Goal: Task Accomplishment & Management: Use online tool/utility

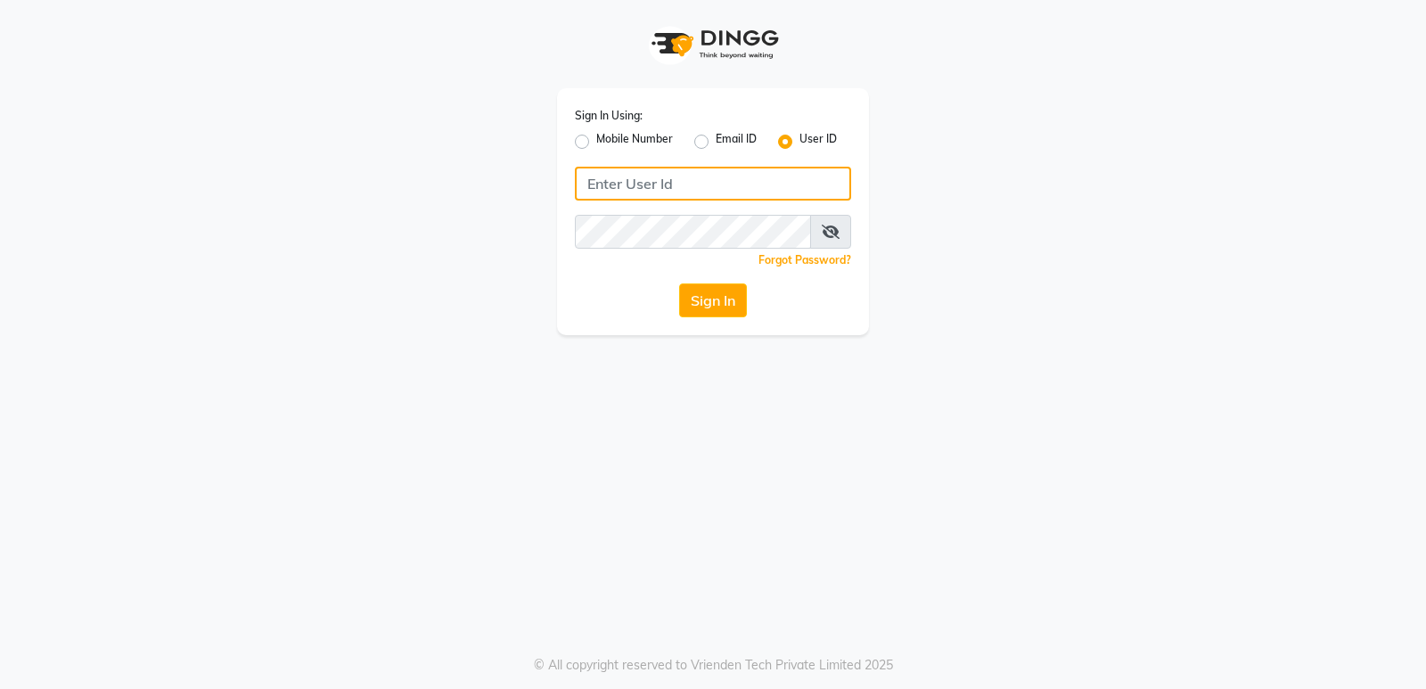
type input "stylishcut"
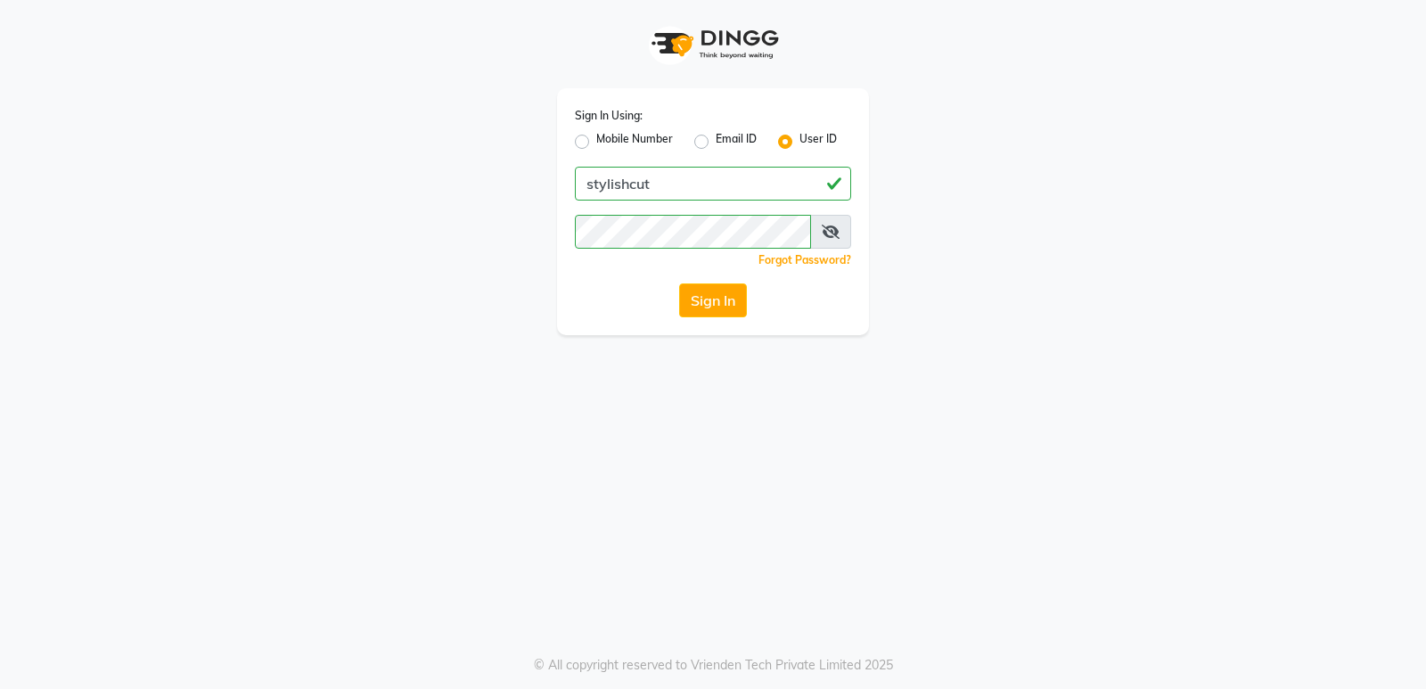
drag, startPoint x: 181, startPoint y: 618, endPoint x: 626, endPoint y: 382, distance: 503.3
click at [626, 382] on div "Sign In Using: Mobile Number Email ID User ID stylishcut Remember me Forgot Pas…" at bounding box center [713, 344] width 1426 height 689
click at [714, 305] on button "Sign In" at bounding box center [713, 300] width 68 height 34
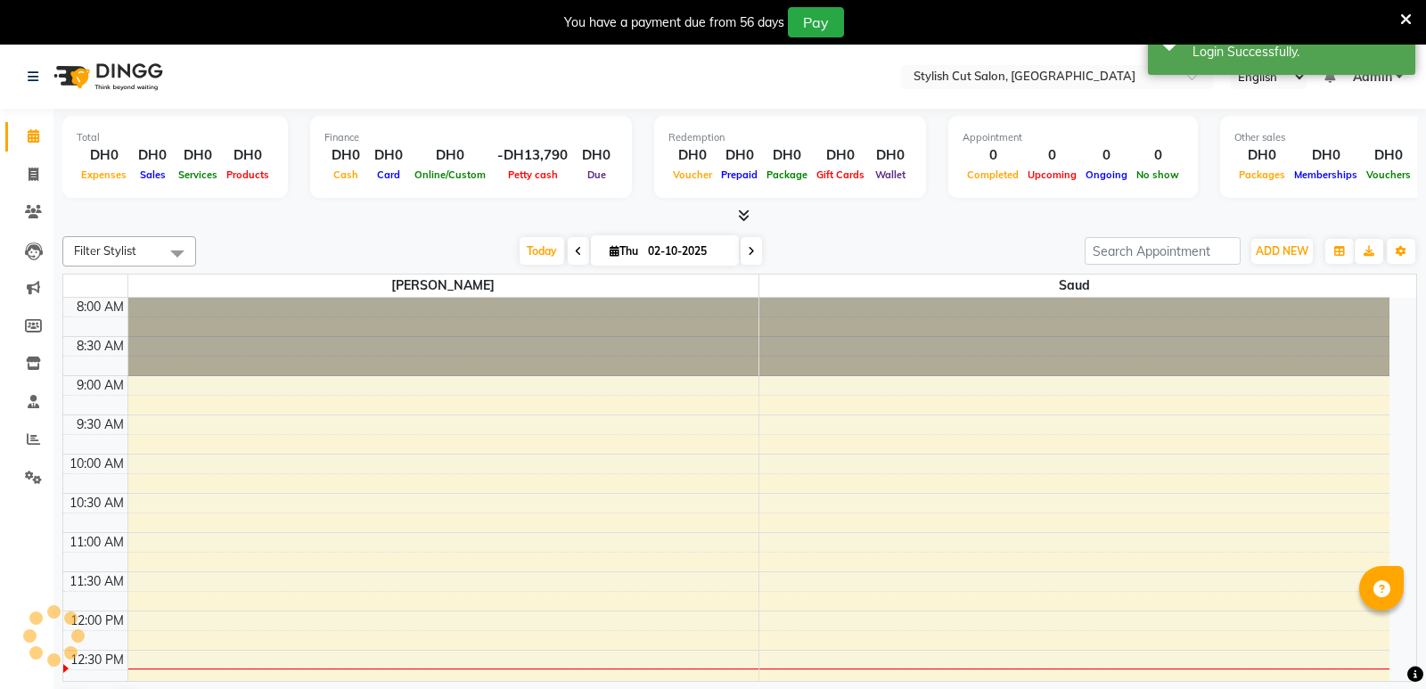
select select "en"
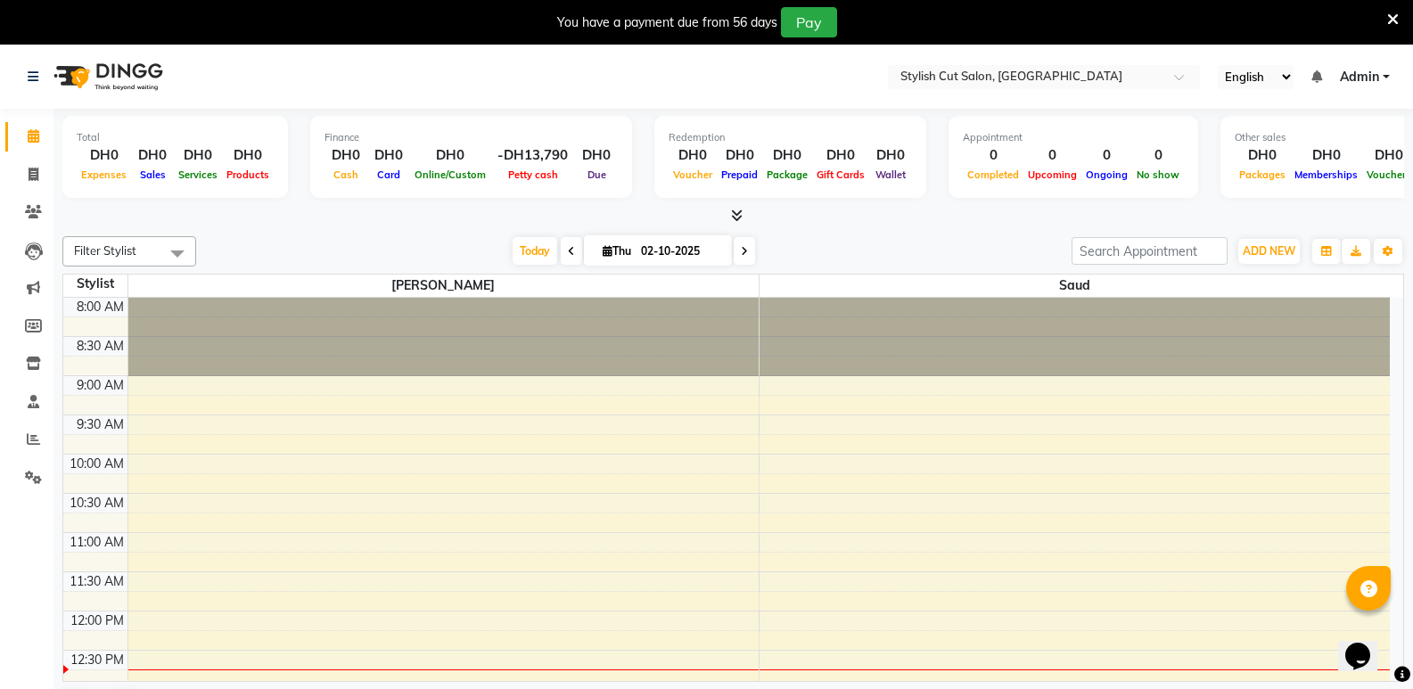
click at [734, 217] on icon at bounding box center [737, 215] width 12 height 13
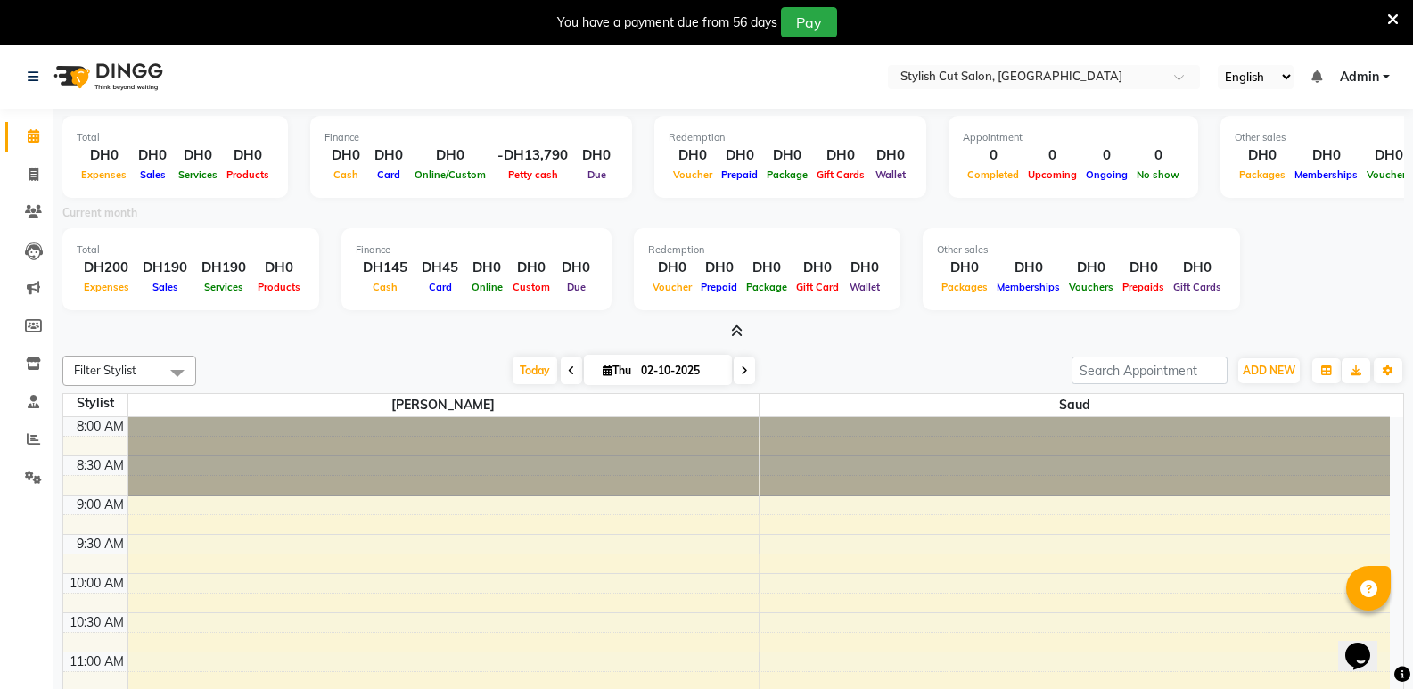
click at [739, 320] on div "Total DH0 Expenses DH0 Sales DH0 Services DH0 Products Finance DH0 Cash DH0 Car…" at bounding box center [733, 225] width 1342 height 233
click at [737, 328] on icon at bounding box center [737, 330] width 12 height 13
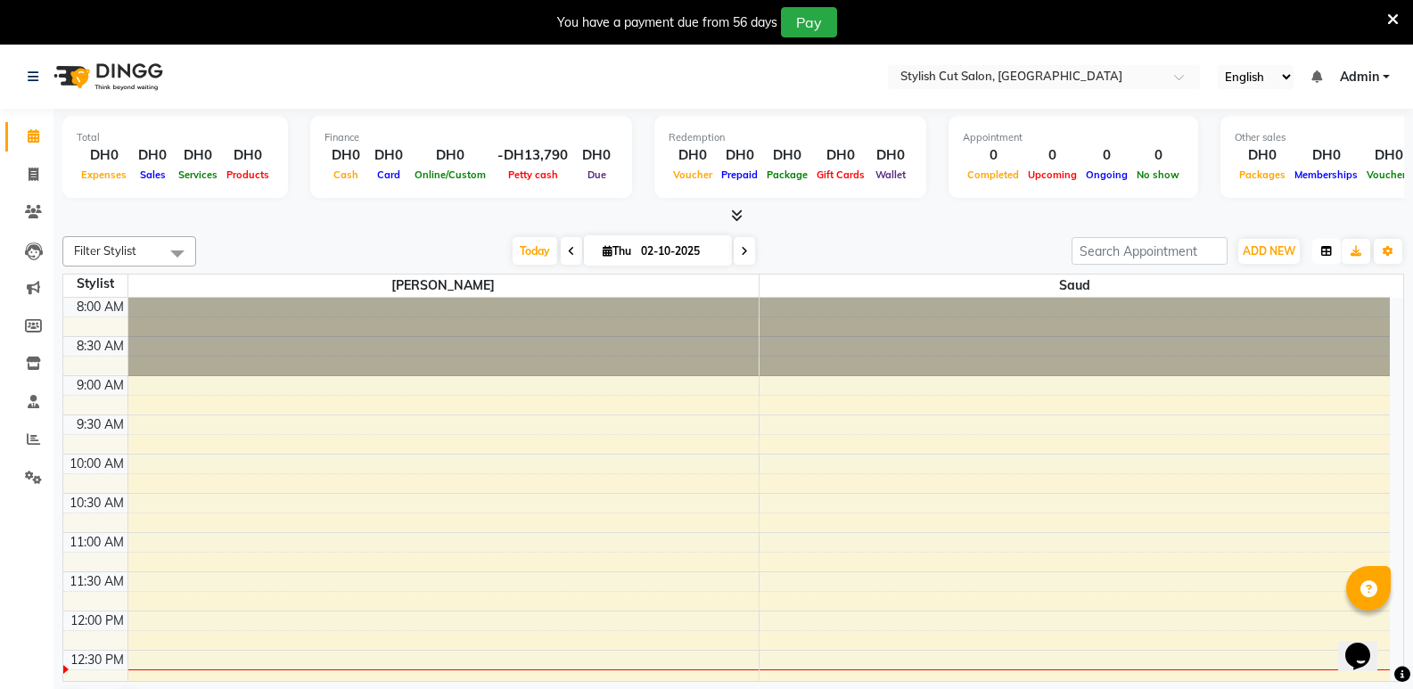
click at [1320, 251] on button "button" at bounding box center [1326, 251] width 29 height 25
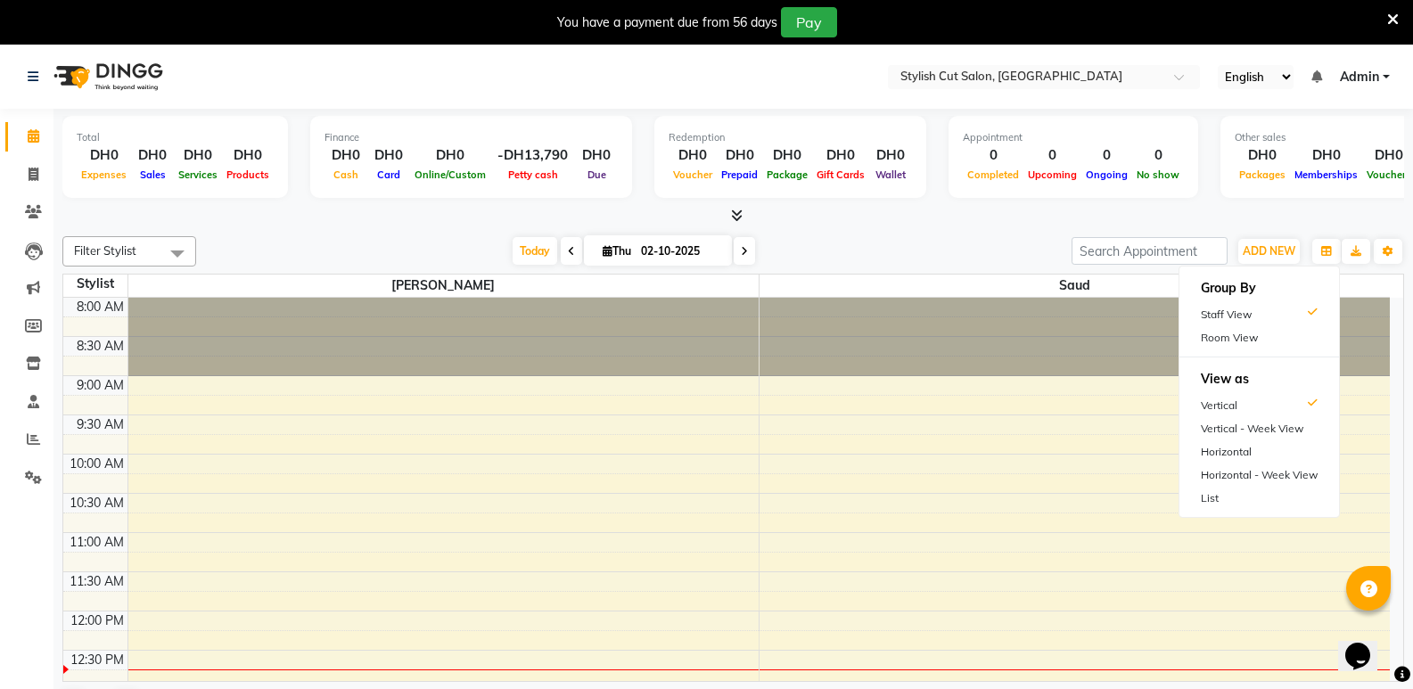
click at [884, 214] on div at bounding box center [733, 216] width 1342 height 19
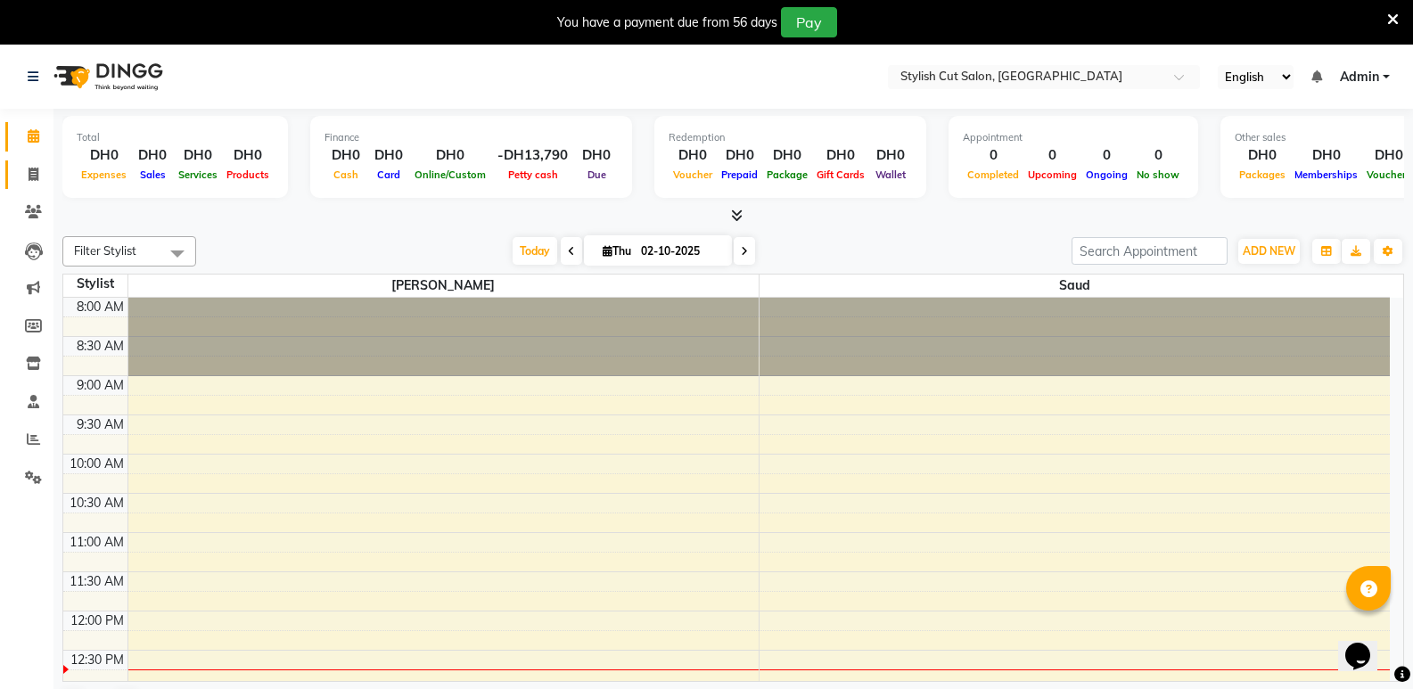
click at [37, 171] on icon at bounding box center [34, 174] width 10 height 13
select select "service"
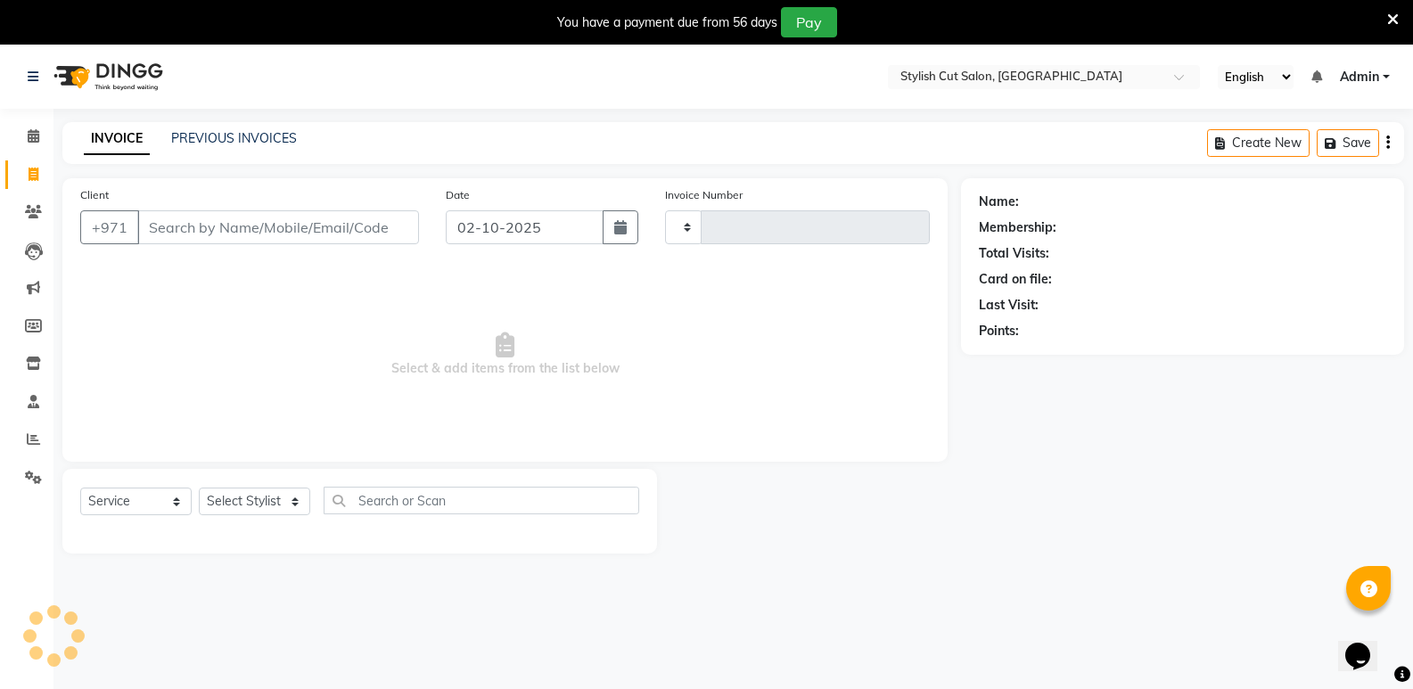
type input "0754"
select select "8604"
type input "7666543290"
click at [357, 226] on span "Add Client" at bounding box center [373, 227] width 70 height 18
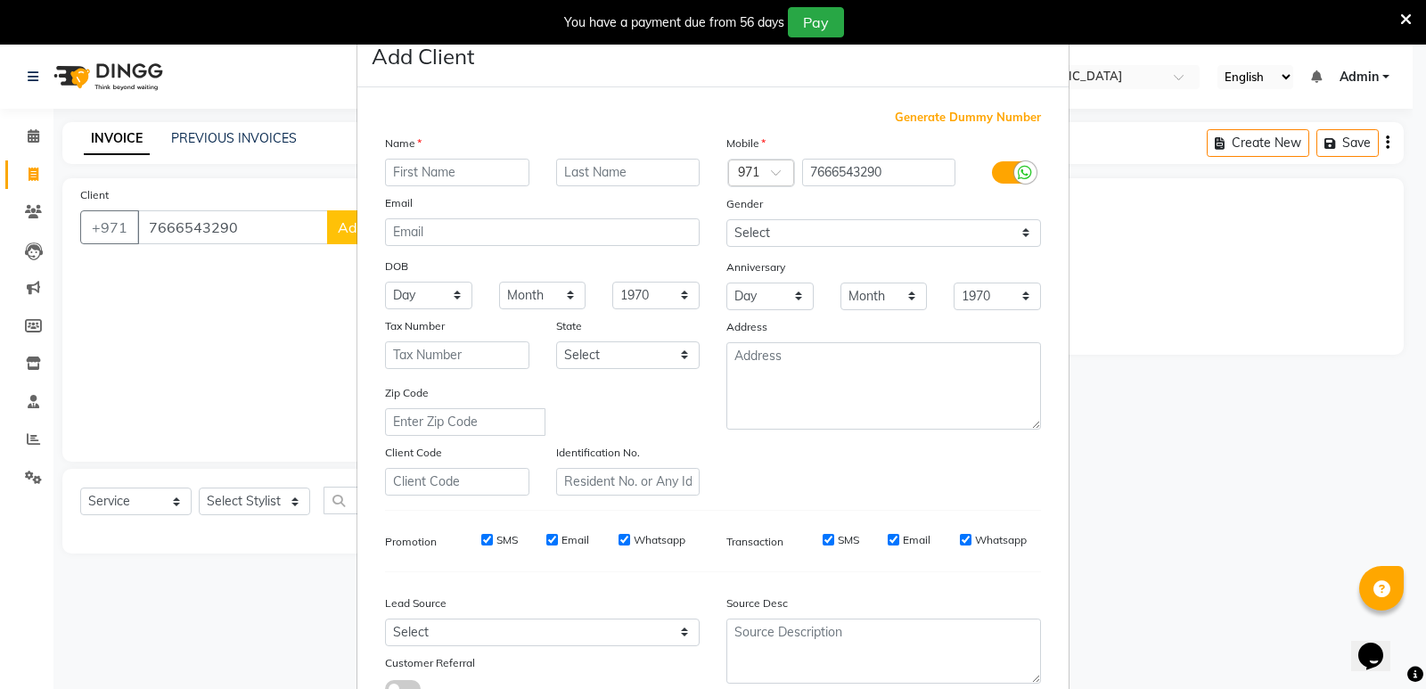
click at [407, 162] on input "text" at bounding box center [457, 173] width 144 height 28
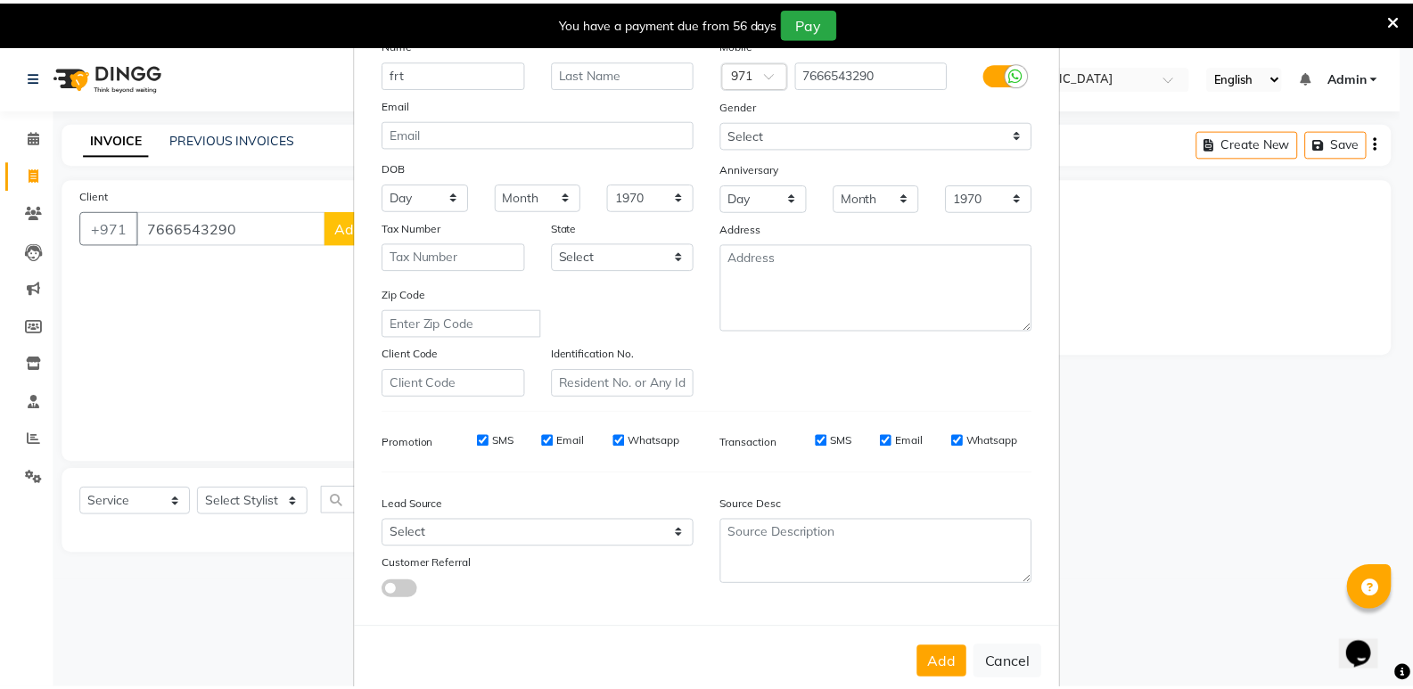
scroll to position [134, 0]
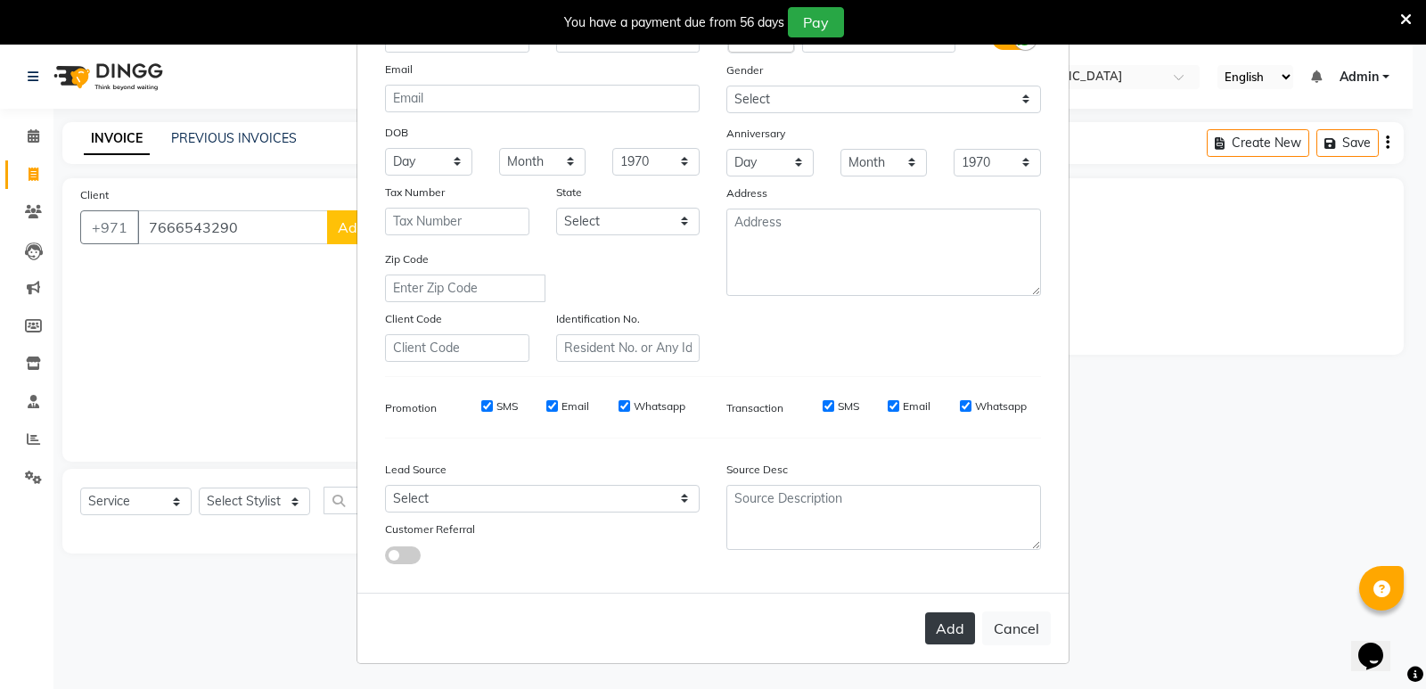
type input "frt"
click at [941, 637] on button "Add" at bounding box center [950, 628] width 50 height 32
select select
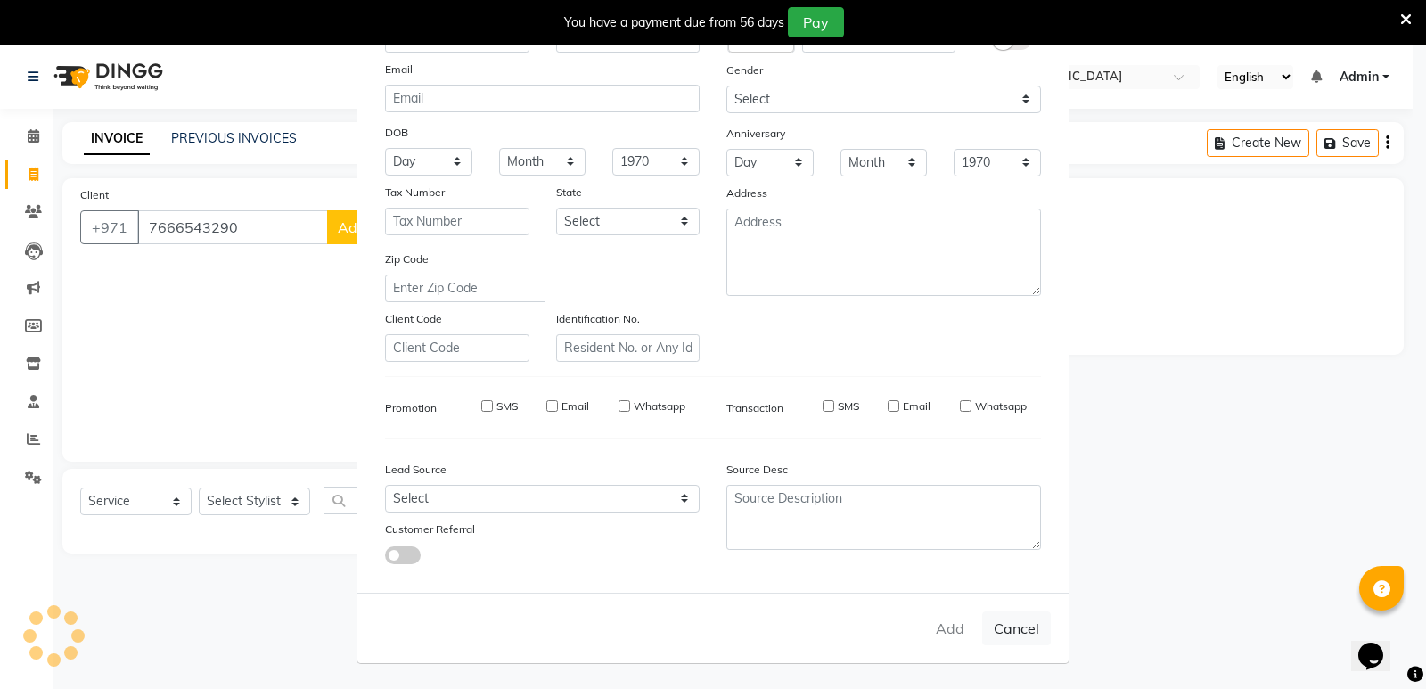
select select
checkbox input "false"
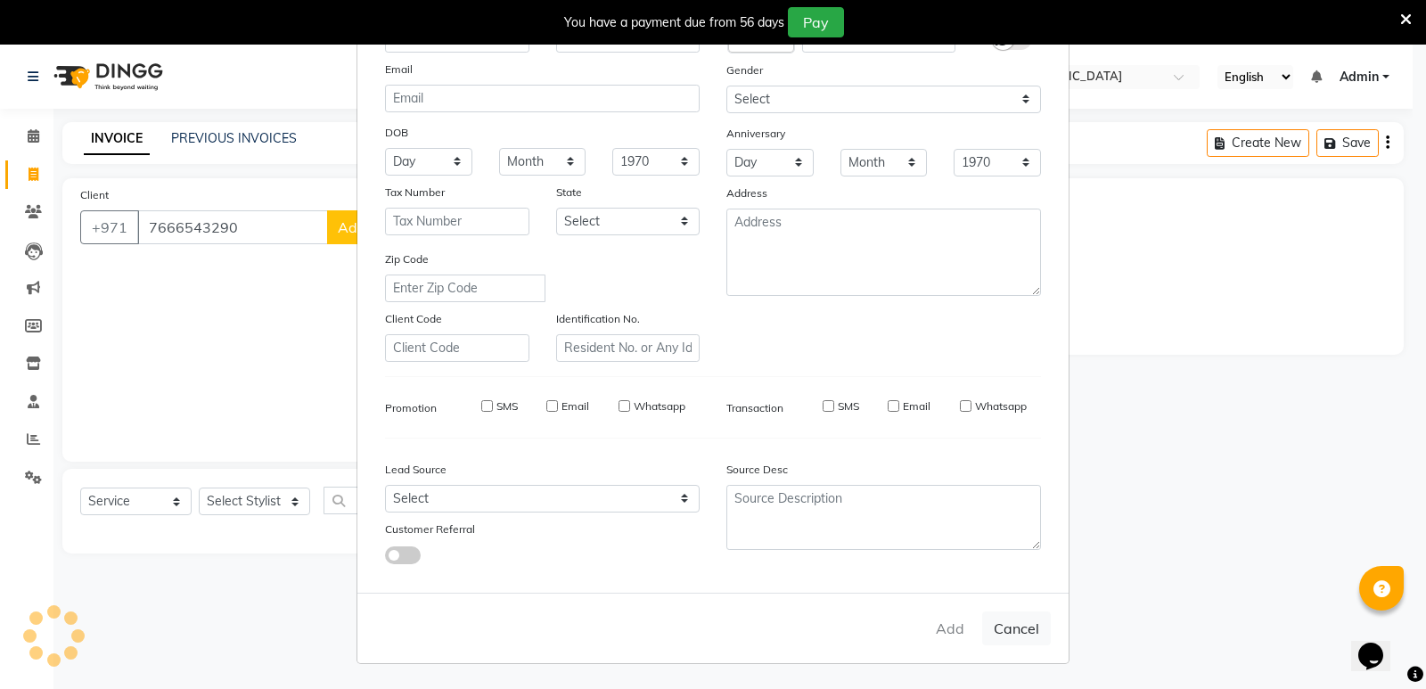
checkbox input "false"
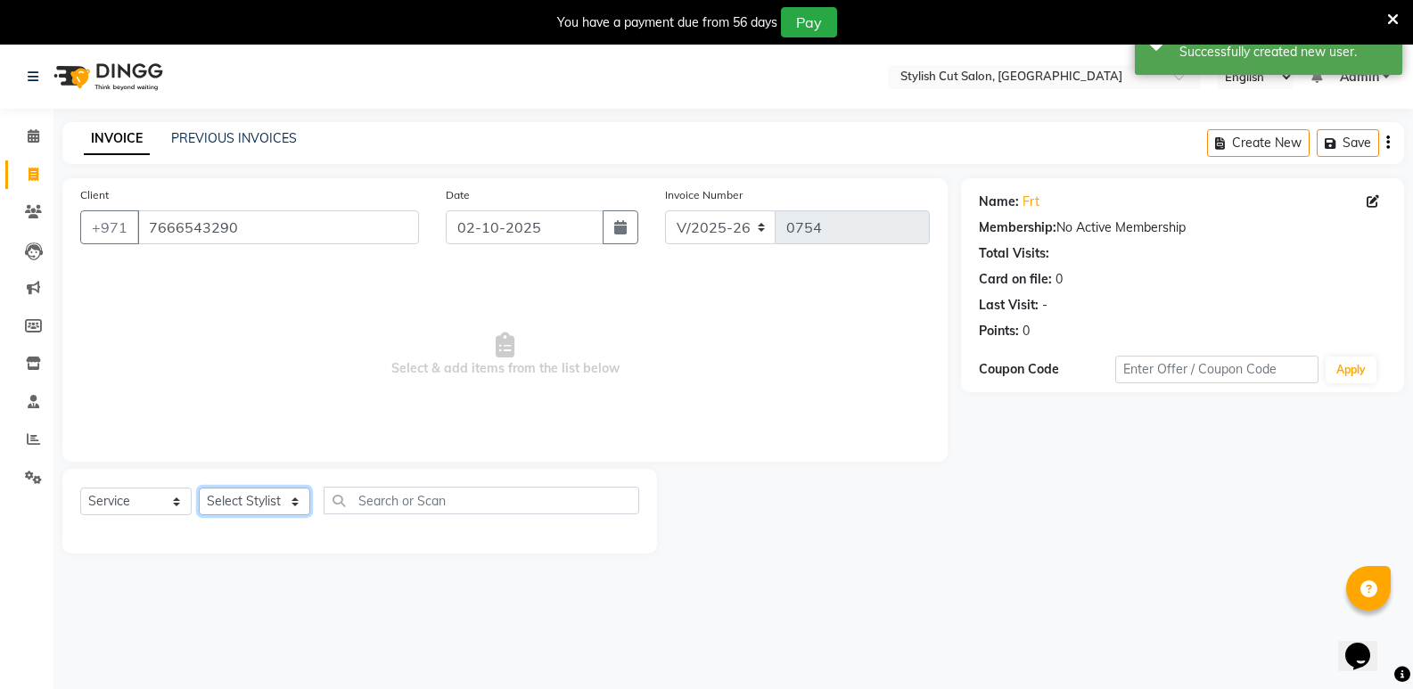
click at [297, 507] on select "Select Stylist Saud [PERSON_NAME]" at bounding box center [254, 502] width 111 height 28
select select "85848"
click at [199, 488] on select "Select Stylist Saud [PERSON_NAME]" at bounding box center [254, 502] width 111 height 28
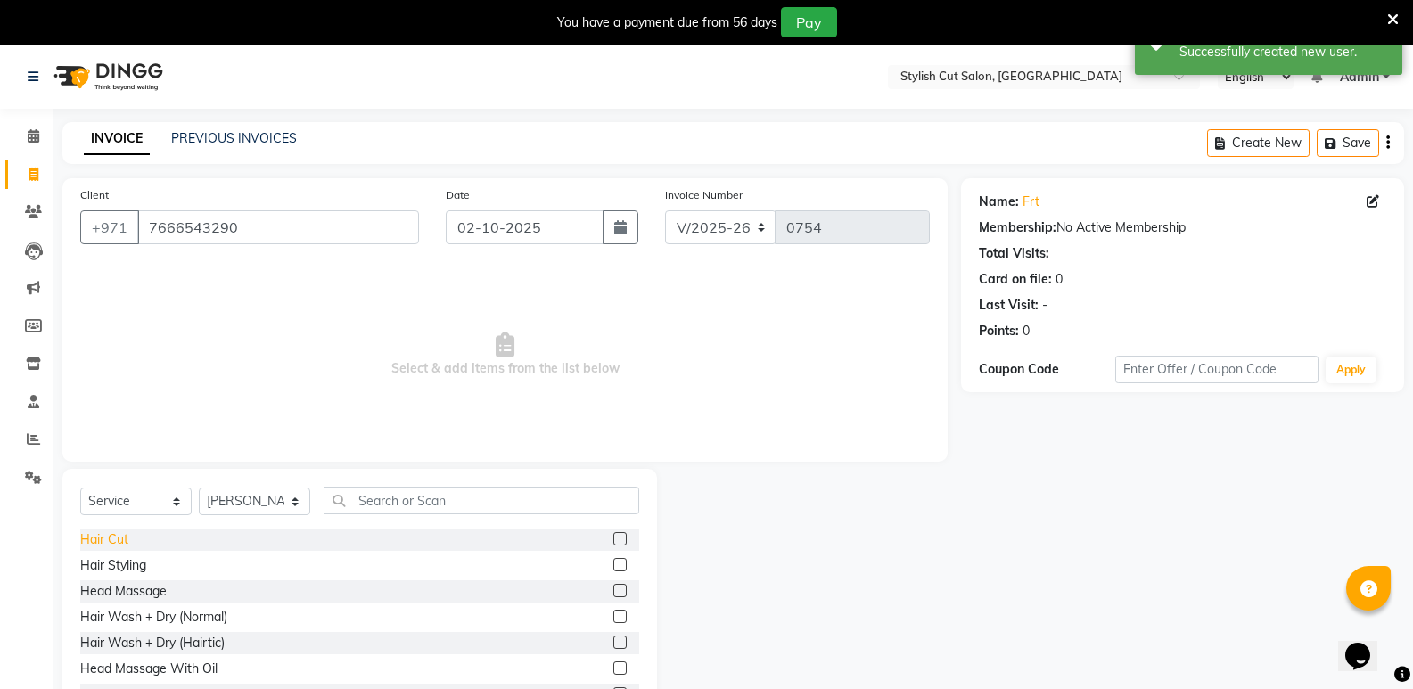
click at [109, 539] on div "Hair Cut" at bounding box center [104, 539] width 48 height 19
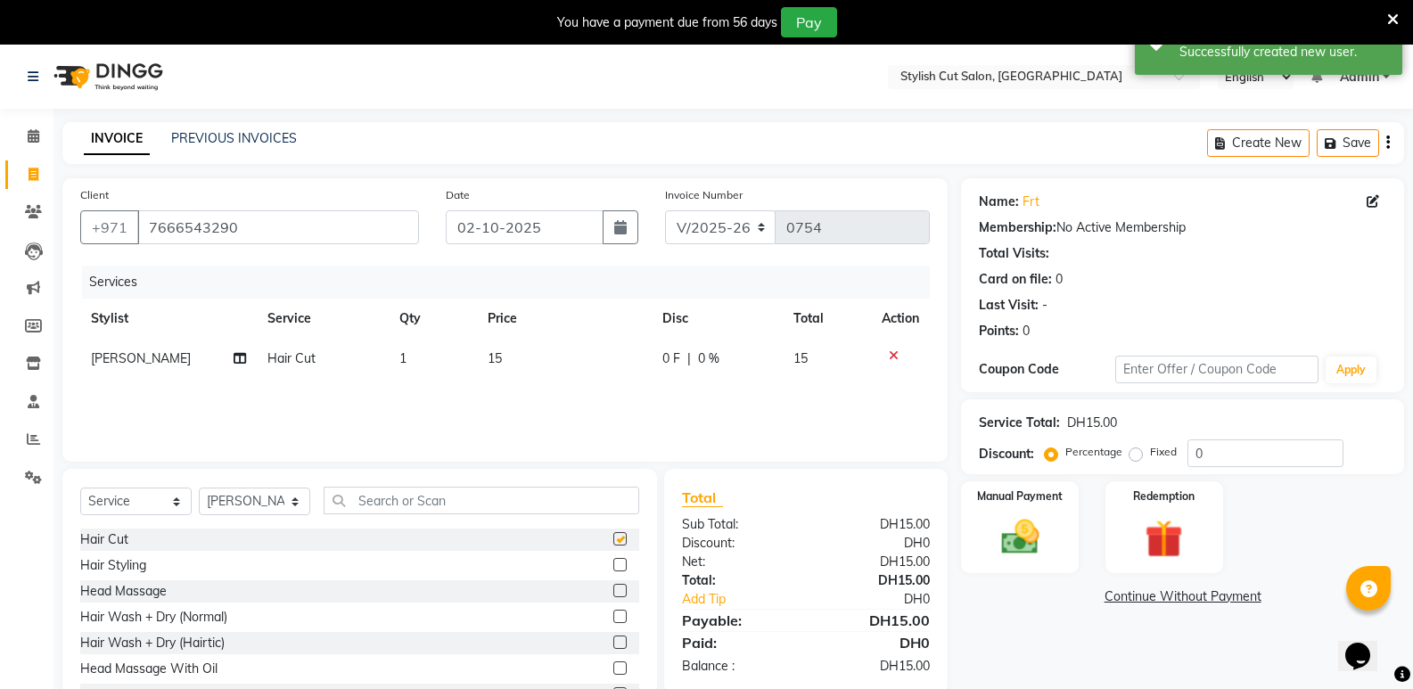
checkbox input "false"
click at [1018, 532] on img at bounding box center [1019, 536] width 63 height 45
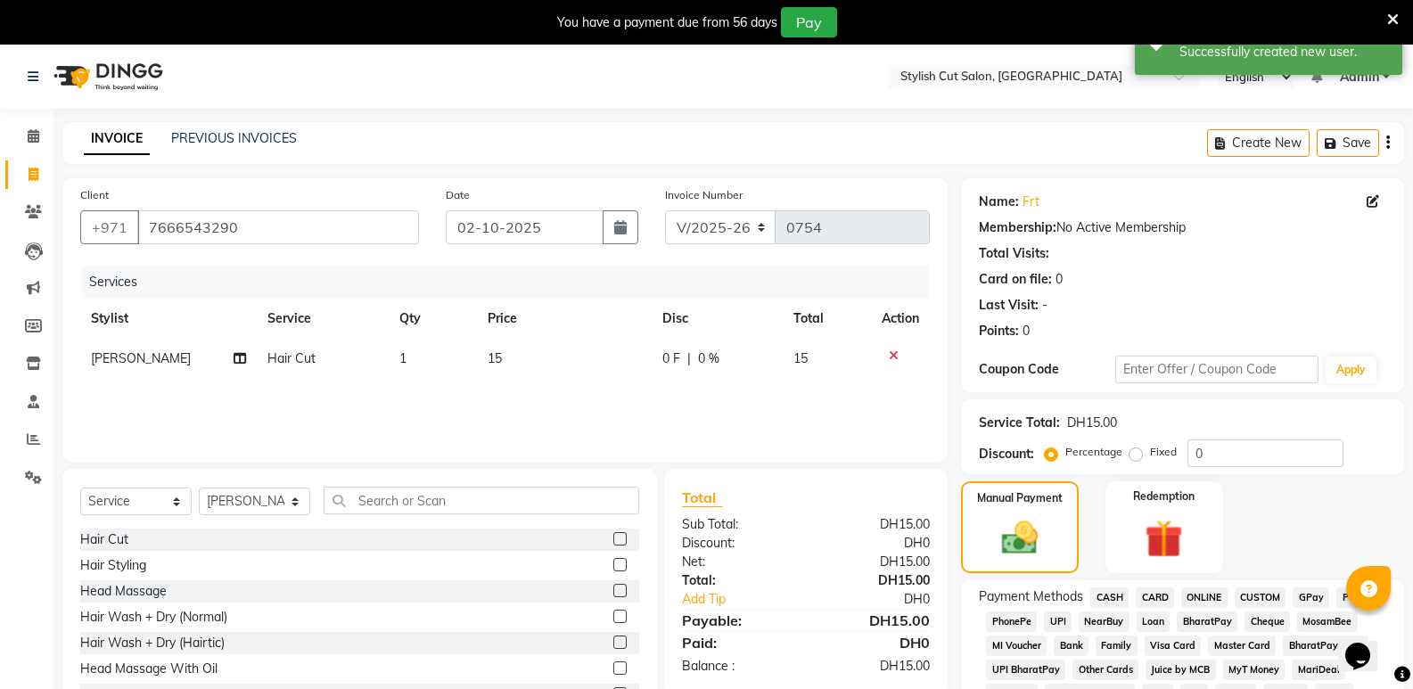
click at [1150, 589] on span "CARD" at bounding box center [1155, 597] width 38 height 21
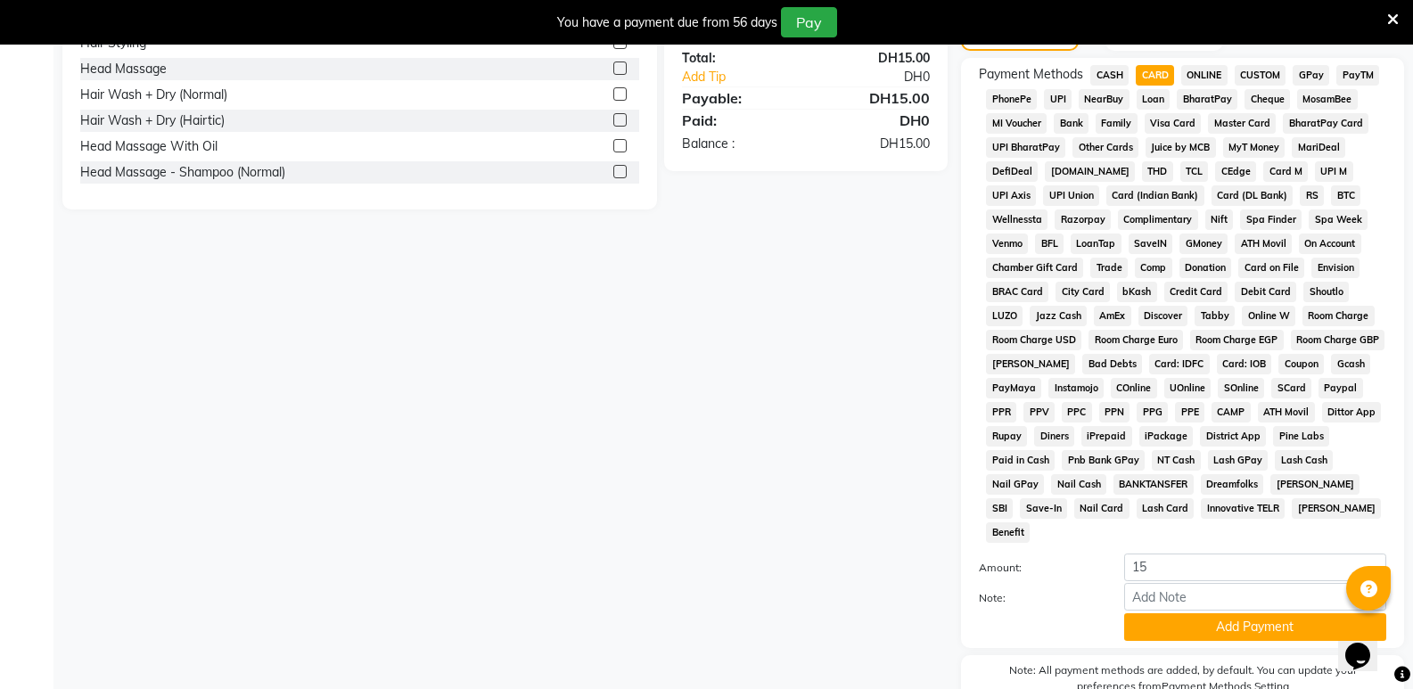
scroll to position [588, 0]
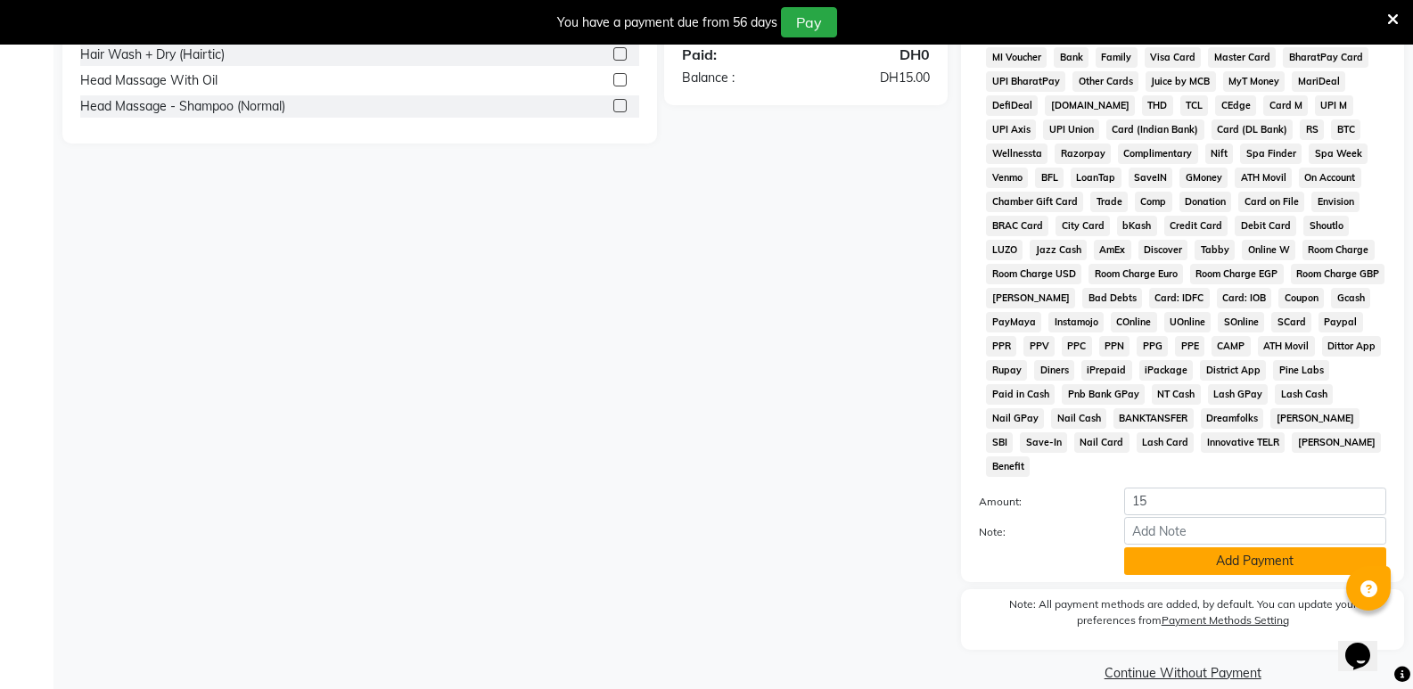
click at [1203, 547] on button "Add Payment" at bounding box center [1255, 561] width 262 height 28
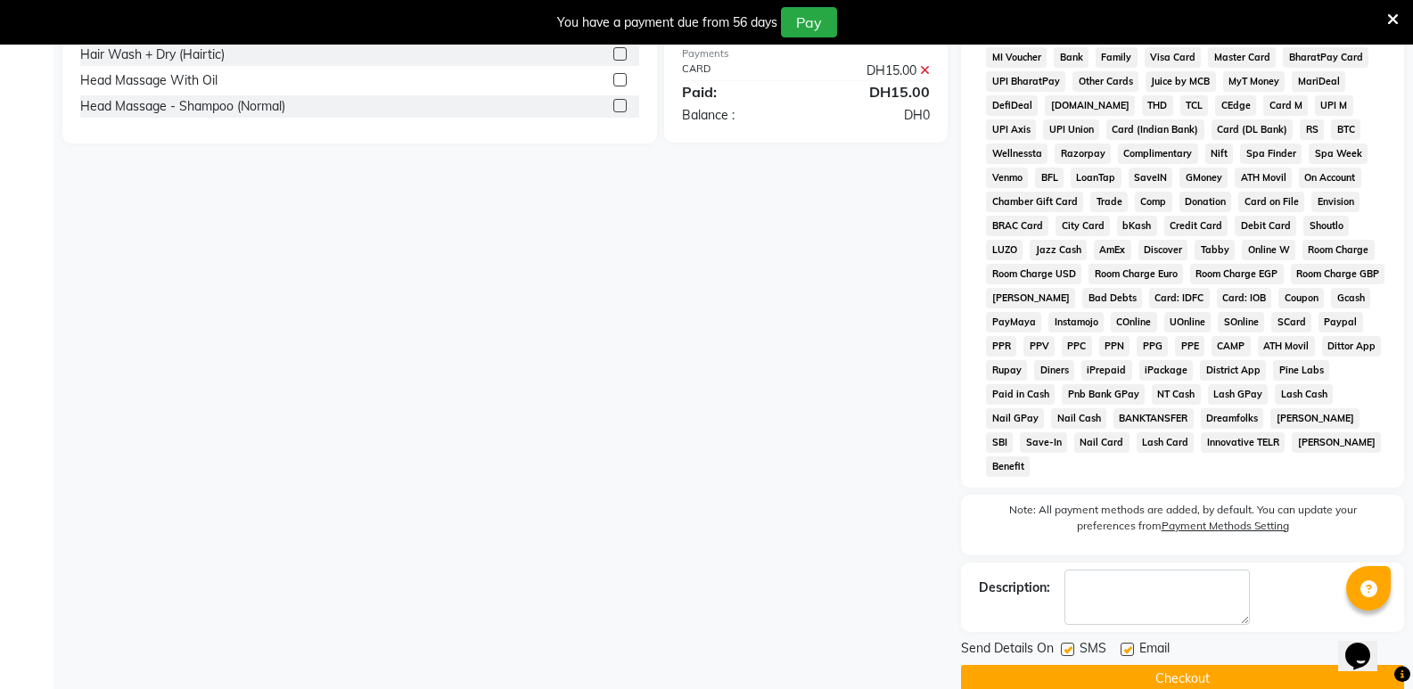
click at [1170, 665] on button "Checkout" at bounding box center [1182, 679] width 443 height 28
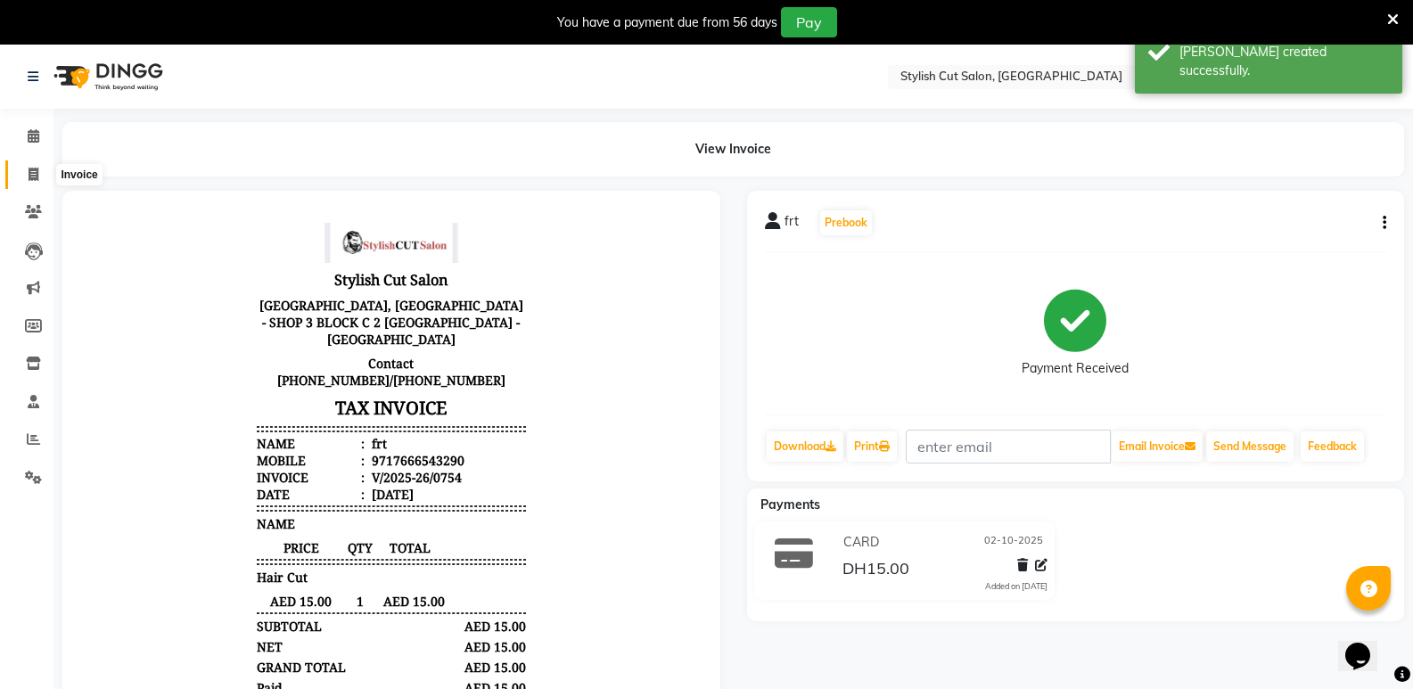
click at [36, 176] on icon at bounding box center [34, 174] width 10 height 13
select select "service"
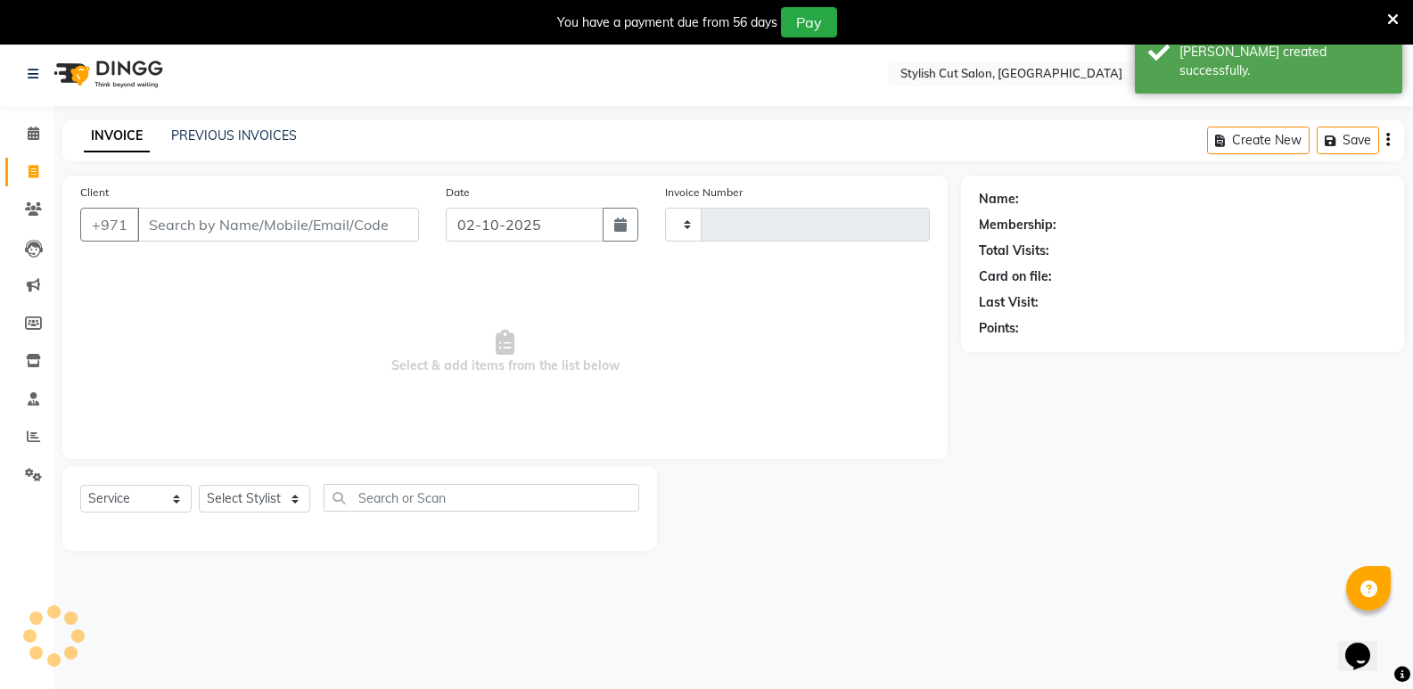
type input "0755"
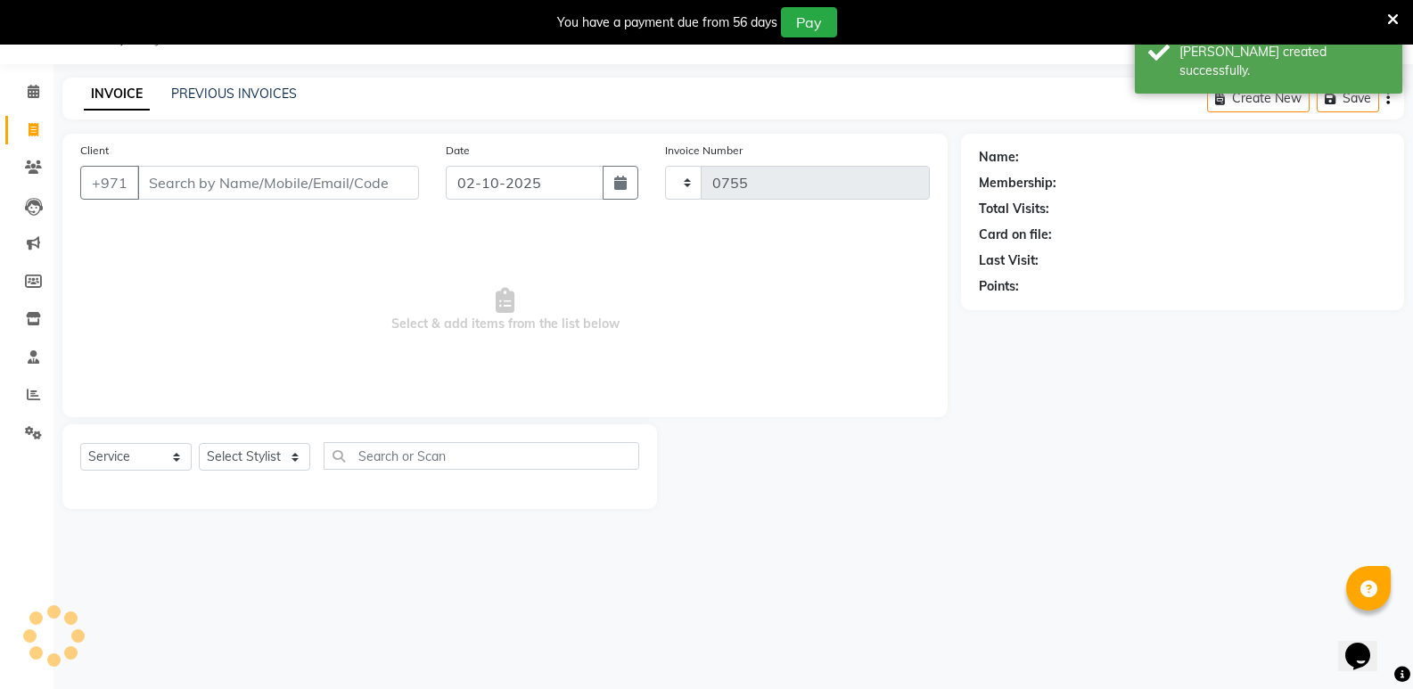
select select "8604"
